Goal: Task Accomplishment & Management: Use online tool/utility

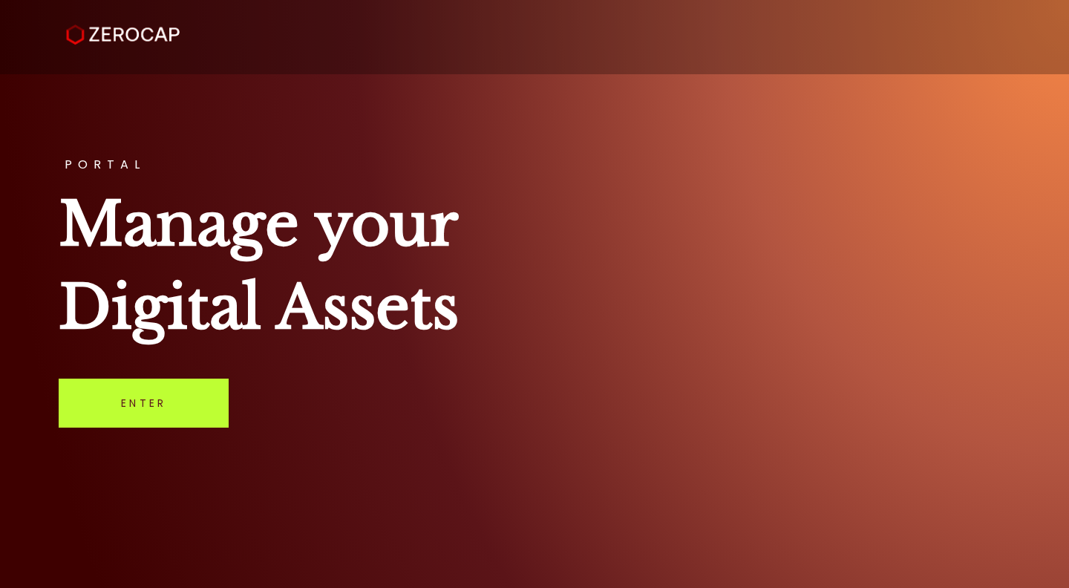
click at [155, 403] on link "Enter" at bounding box center [144, 403] width 170 height 49
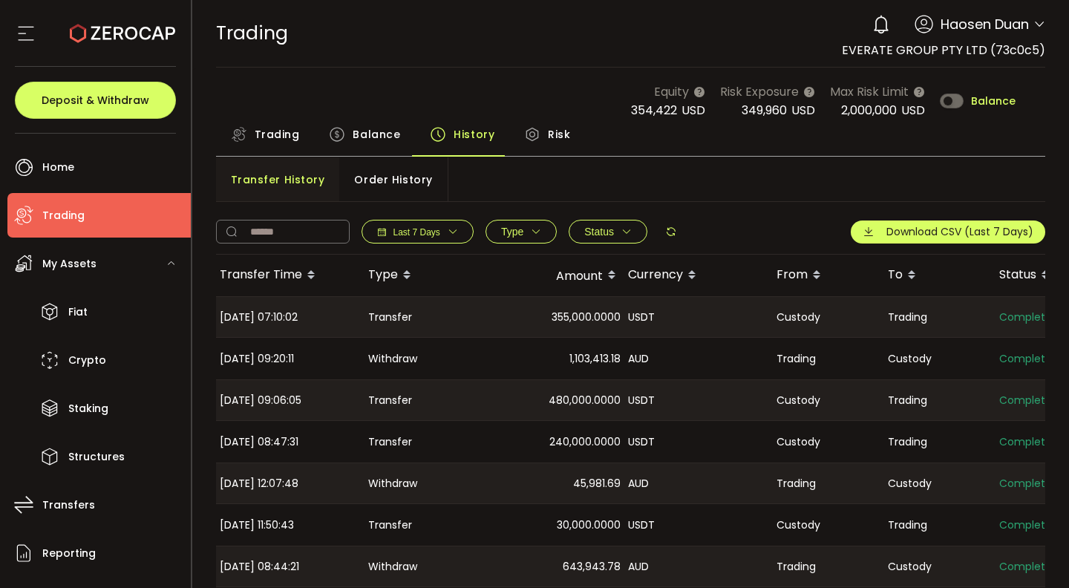
click at [376, 140] on span "Balance" at bounding box center [377, 135] width 48 height 30
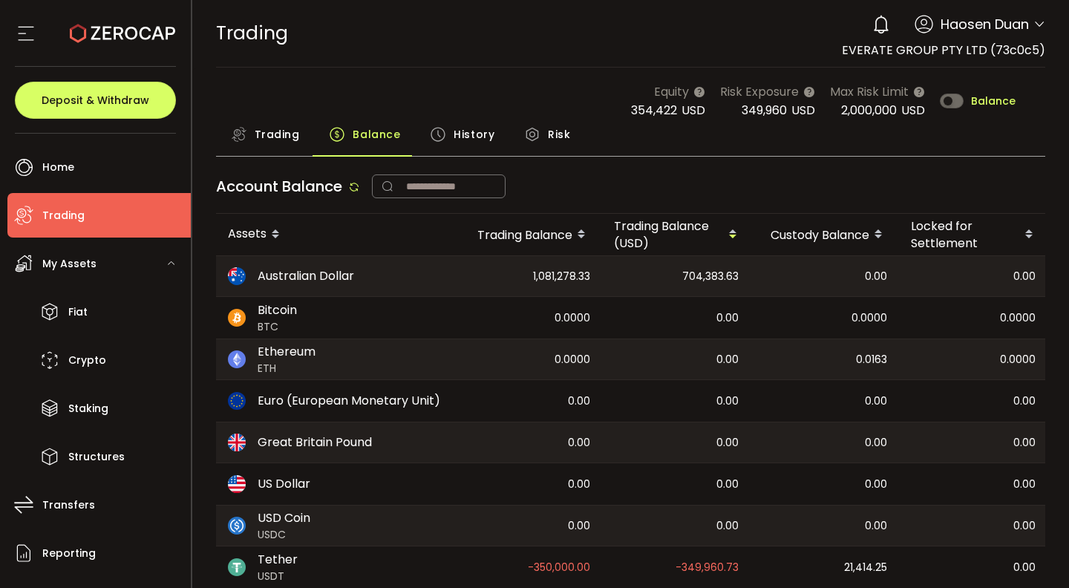
click at [466, 143] on span "History" at bounding box center [474, 135] width 41 height 30
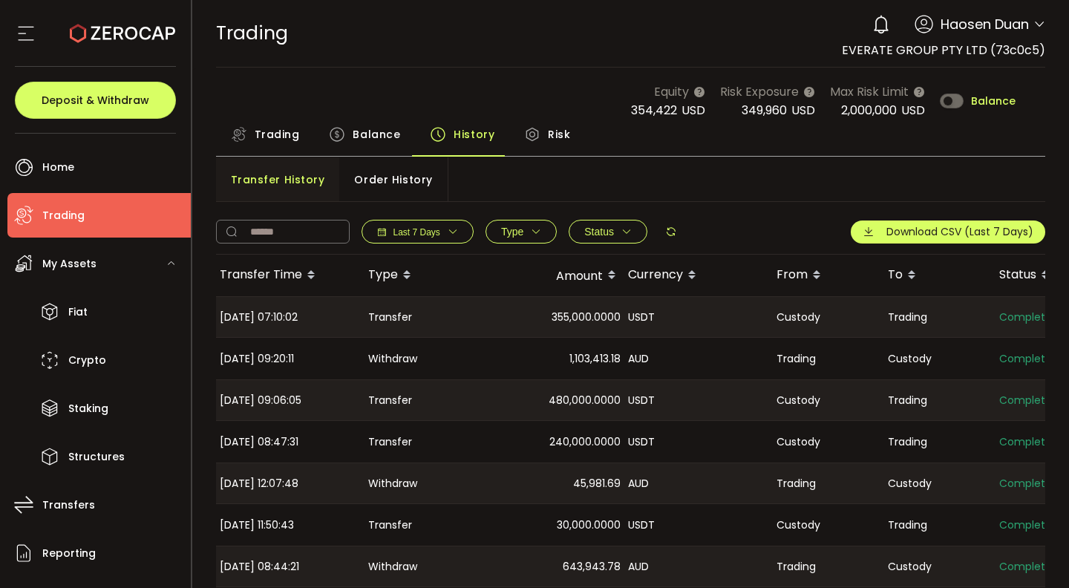
click at [390, 186] on span "Order History" at bounding box center [393, 180] width 78 height 30
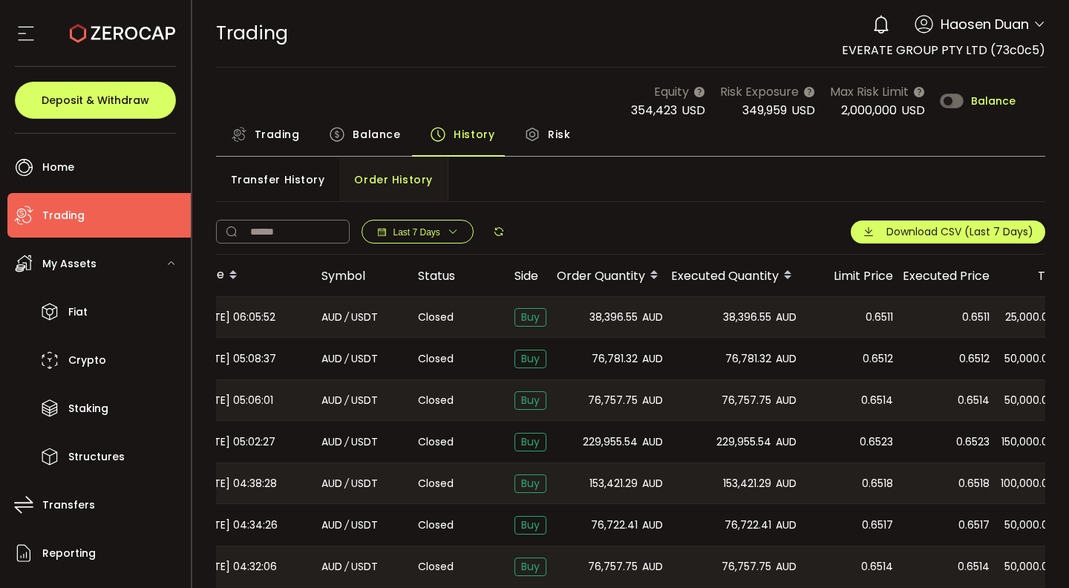
click at [373, 137] on span "Balance" at bounding box center [377, 135] width 48 height 30
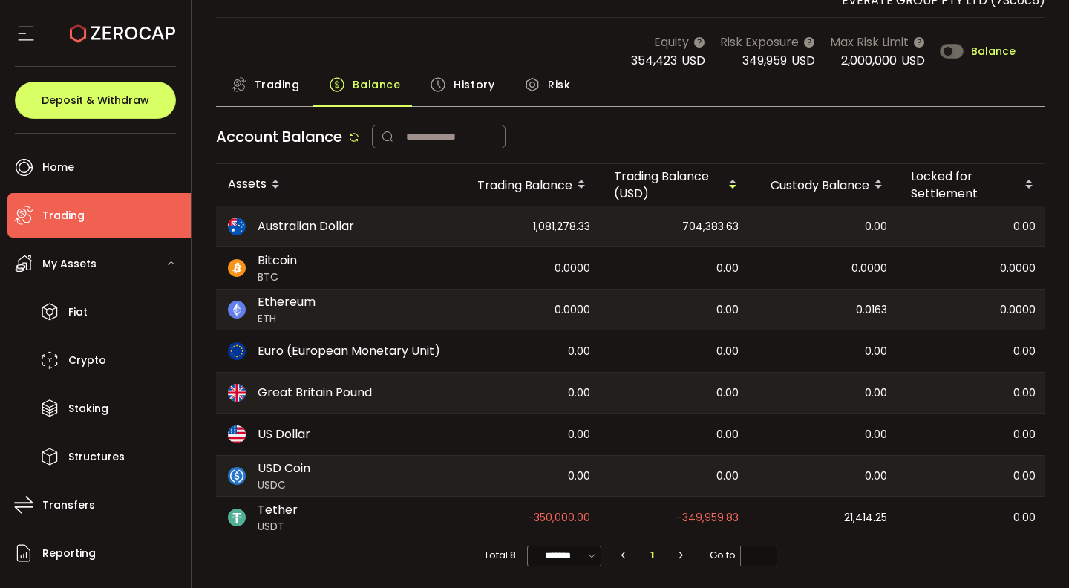
scroll to position [0, 162]
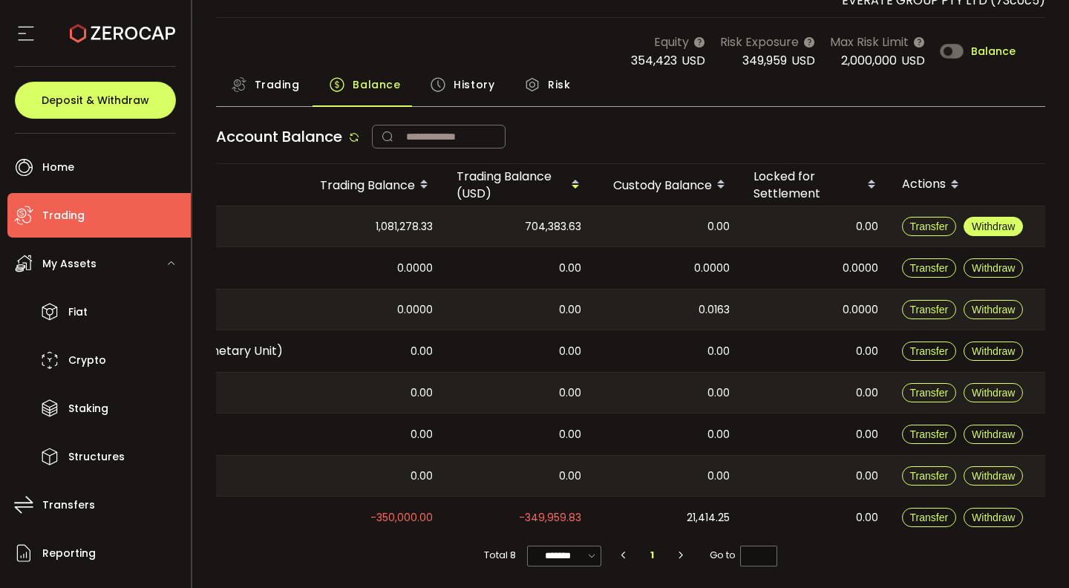
click at [987, 229] on button "Withdraw" at bounding box center [992, 226] width 59 height 19
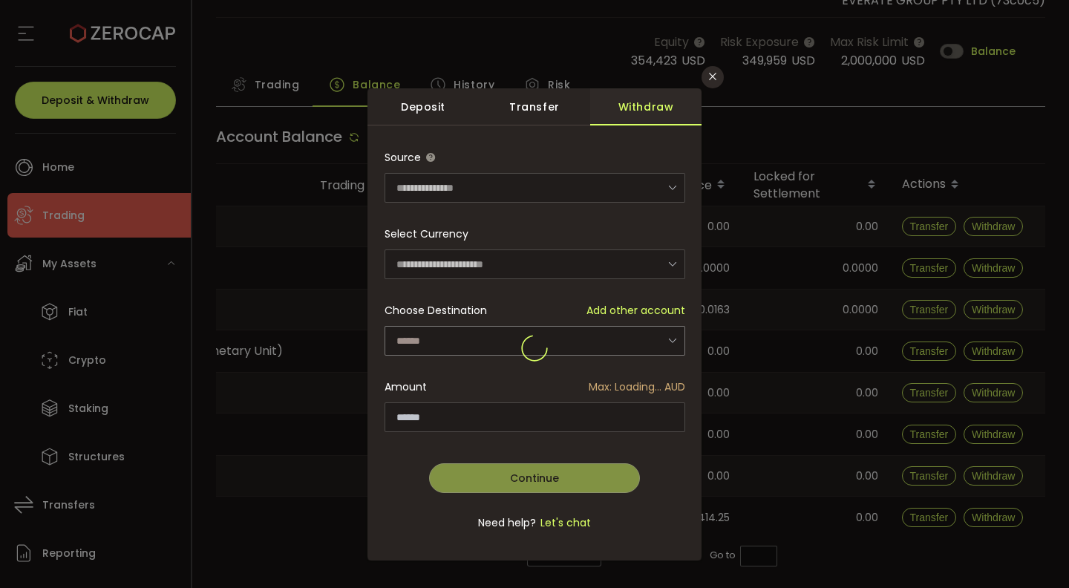
click at [648, 341] on div "dialog" at bounding box center [534, 351] width 301 height 36
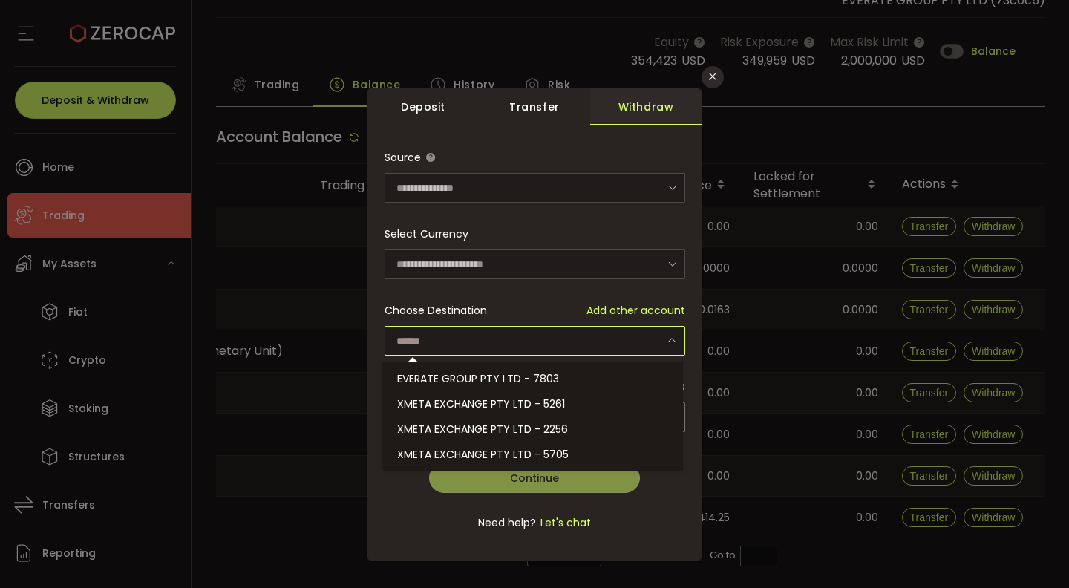
click at [643, 342] on input "dialog" at bounding box center [534, 341] width 301 height 30
click at [635, 364] on ul "EVERATE GROUP PTY LTD - 7803 XMETA EXCHANGE PTY LTD - 5261 XMETA EXCHANGE PTY L…" at bounding box center [534, 416] width 305 height 110
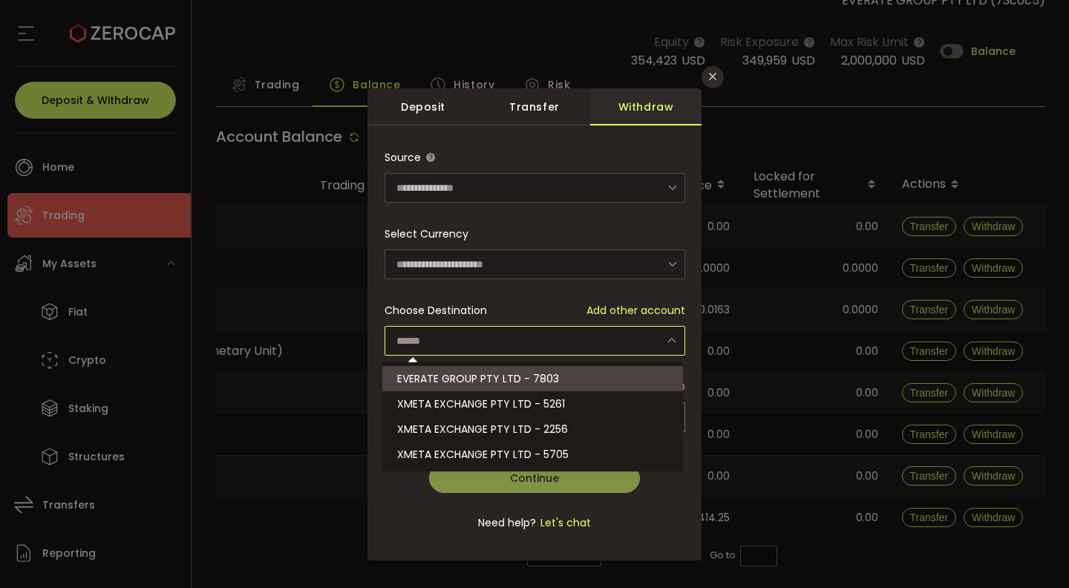
click at [629, 384] on li "EVERATE GROUP PTY LTD - 7803" at bounding box center [534, 378] width 305 height 25
type input "**********"
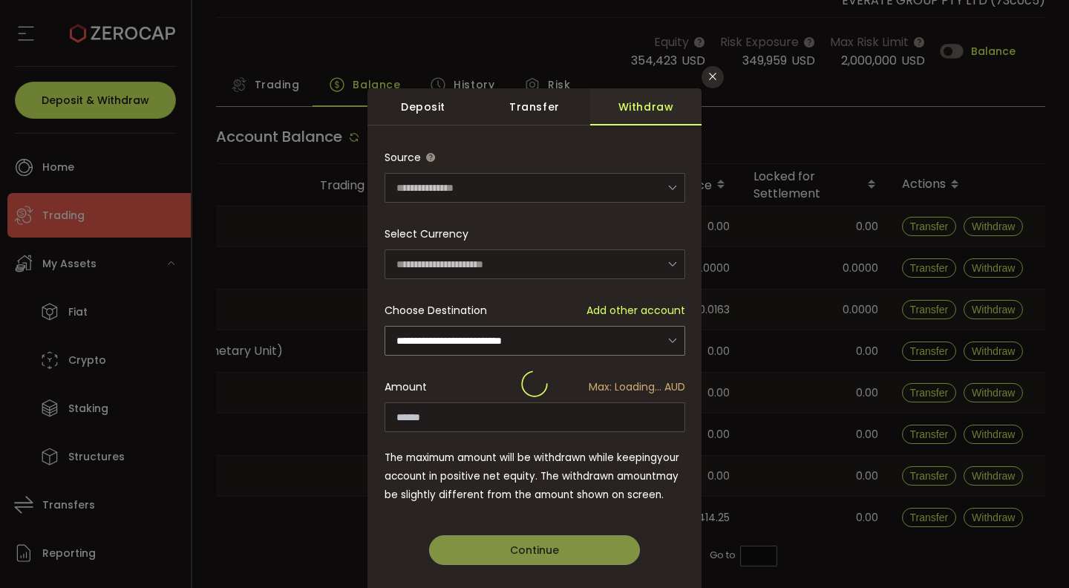
click at [643, 414] on div "**********" at bounding box center [534, 384] width 301 height 483
type input "**********"
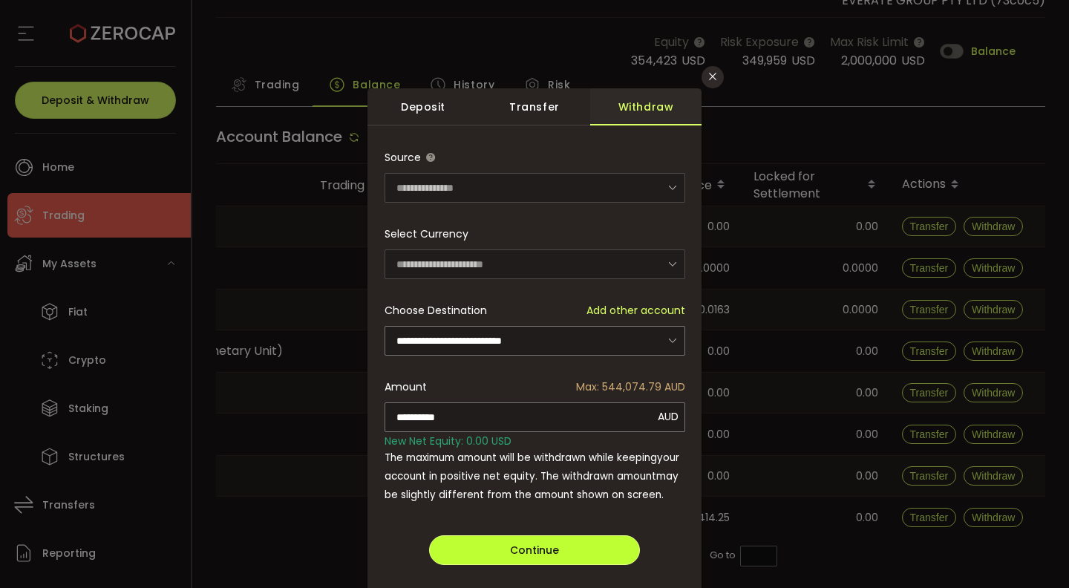
click at [561, 546] on button "Continue" at bounding box center [534, 550] width 211 height 30
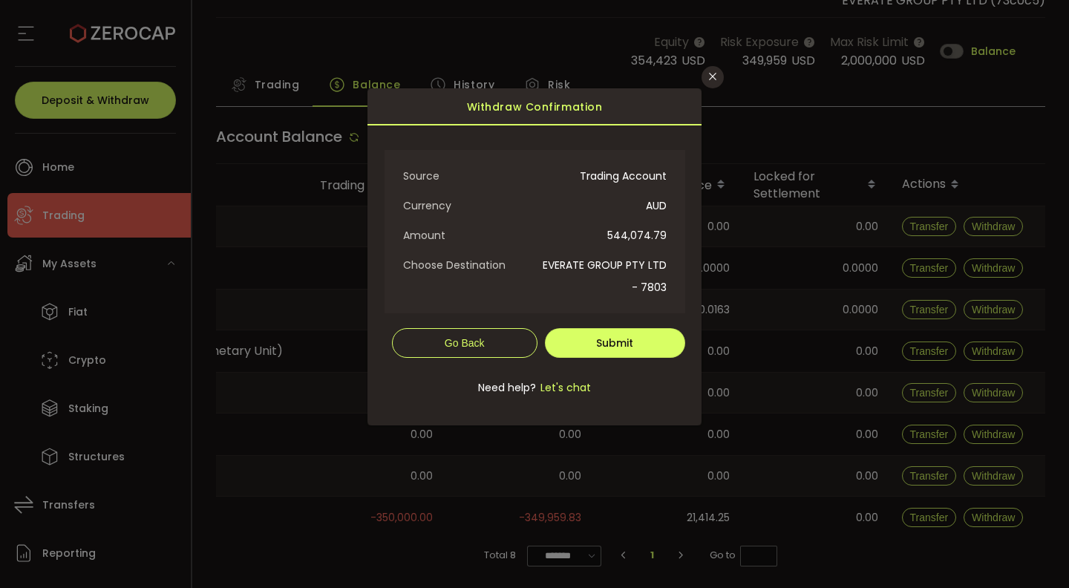
click at [616, 361] on form "Crypto Fiat Source Trading Account Currency AUD Amount 544,074.79 Choose Destin…" at bounding box center [534, 281] width 301 height 276
click at [616, 350] on span "Submit" at bounding box center [614, 343] width 37 height 15
